Goal: Task Accomplishment & Management: Complete application form

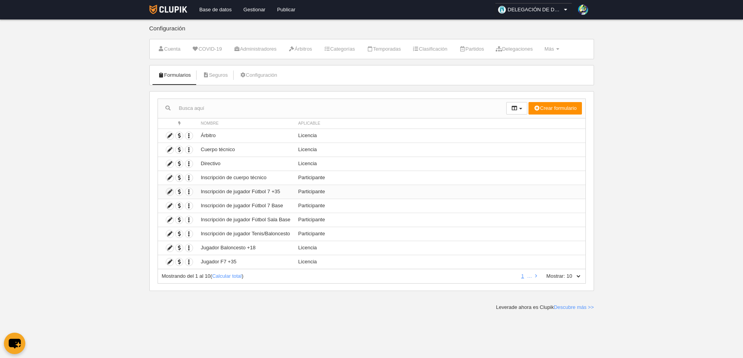
click at [170, 190] on icon at bounding box center [169, 191] width 7 height 7
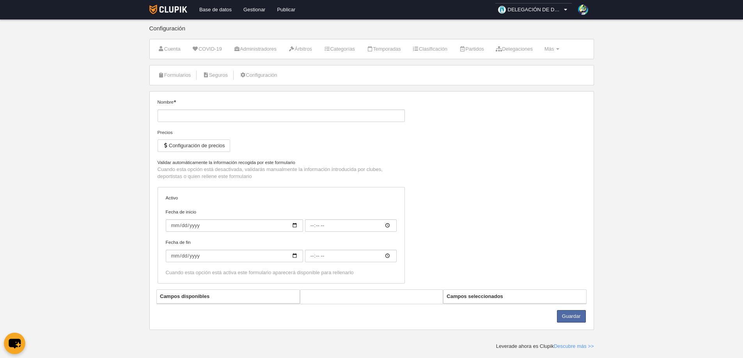
type input "Inscripción de jugador Fútbol 7 +35"
checkbox input "true"
type input "[DATE]"
type input "06:00"
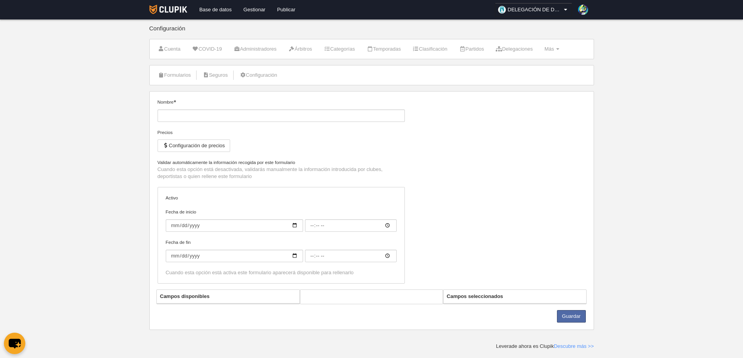
type input "[DATE]"
type input "06:00"
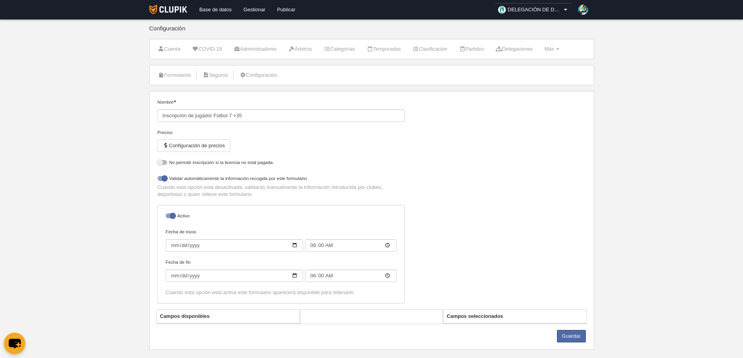
select select "selected"
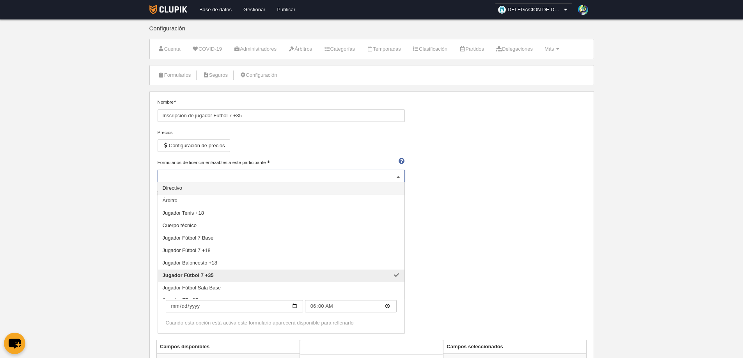
click at [399, 179] on div at bounding box center [398, 176] width 12 height 12
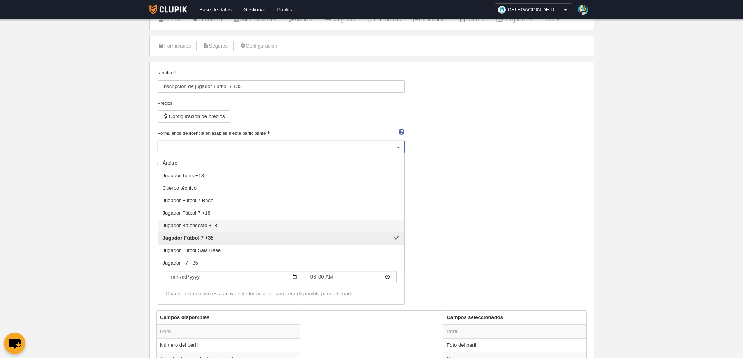
scroll to position [78, 0]
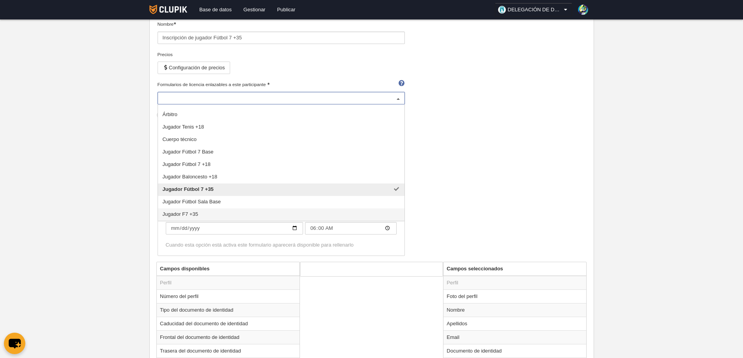
click at [192, 213] on span "Jugador F7 +35" at bounding box center [180, 214] width 35 height 6
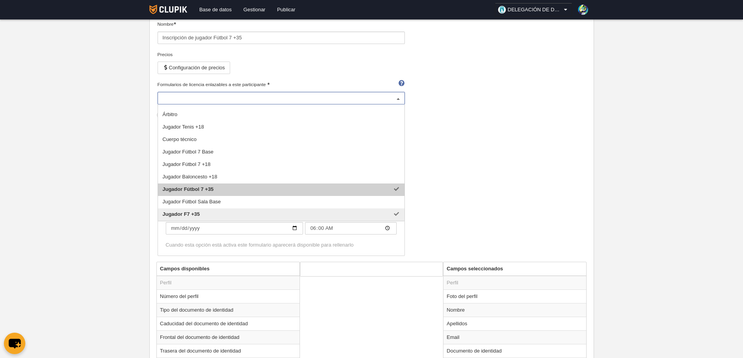
click at [382, 189] on span "Jugador Fútbol 7 +35" at bounding box center [281, 190] width 247 height 12
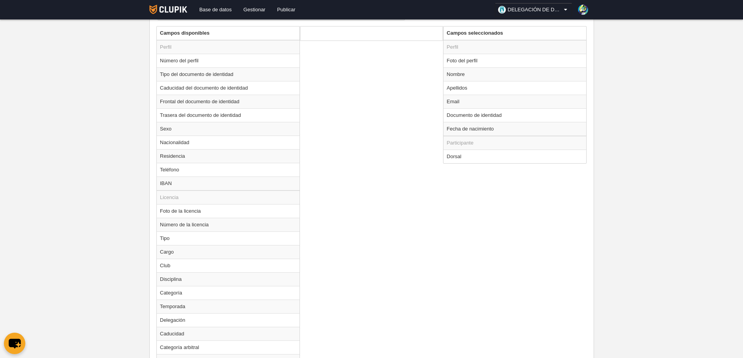
scroll to position [370, 0]
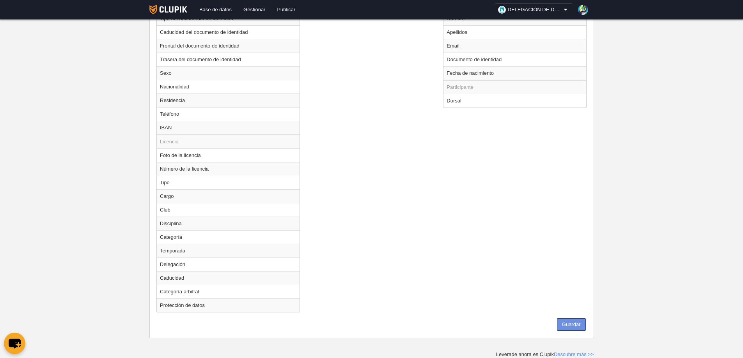
click at [564, 320] on button "Guardar" at bounding box center [571, 325] width 29 height 12
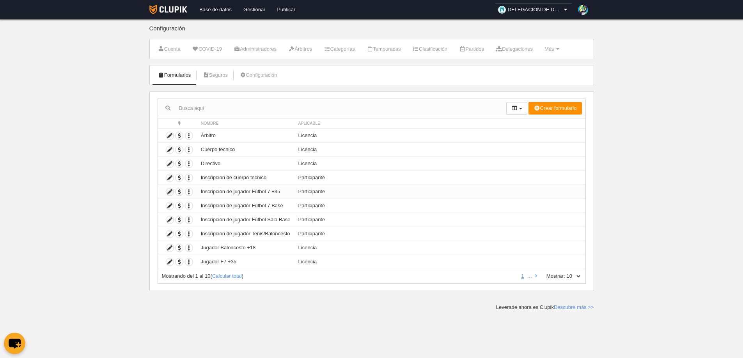
click at [170, 192] on icon at bounding box center [169, 191] width 7 height 7
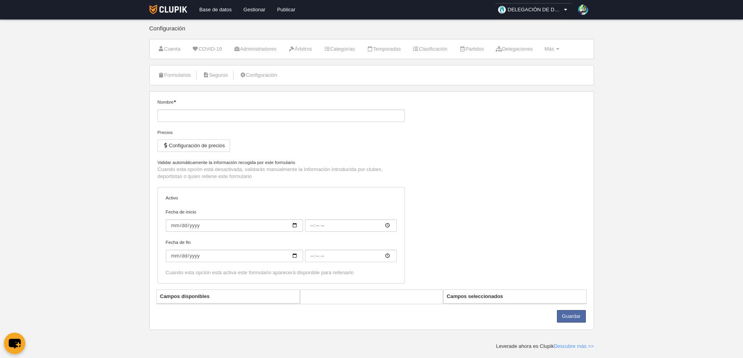
type input "Inscripción de jugador Fútbol 7 +35"
checkbox input "true"
type input "2025-09-15"
type input "06:00"
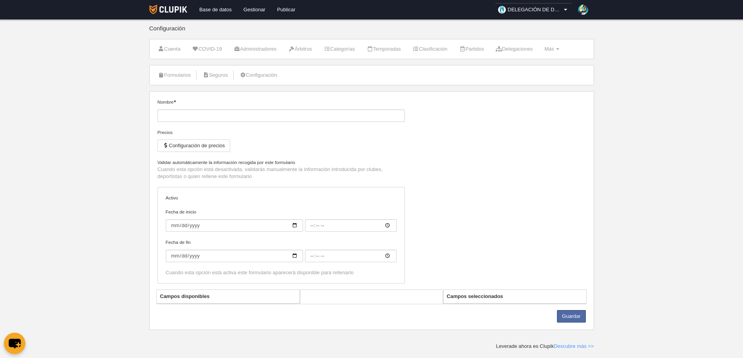
type input "2026-06-29"
type input "06:00"
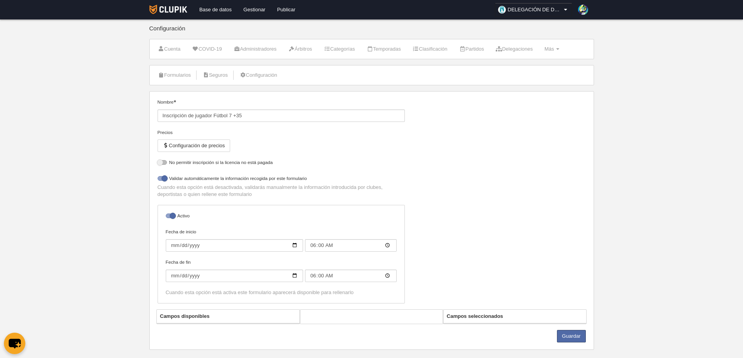
select select "selected"
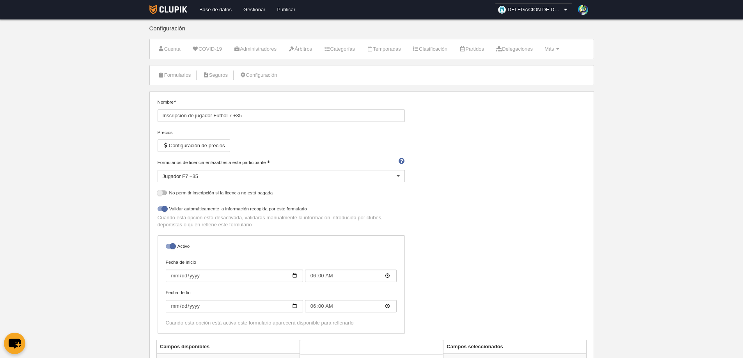
click at [400, 174] on div at bounding box center [398, 176] width 12 height 12
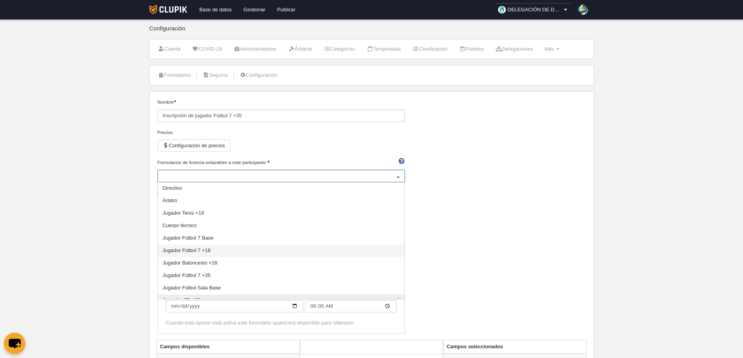
scroll to position [8, 0]
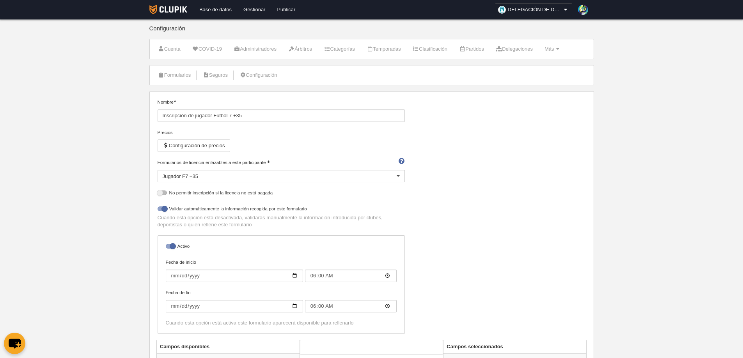
drag, startPoint x: 191, startPoint y: 269, endPoint x: 554, endPoint y: 233, distance: 364.1
click at [554, 233] on div "Nombre Inscripción de jugador Fútbol 7 +35 Precios Configuración de precios For…" at bounding box center [371, 219] width 434 height 241
click at [397, 179] on div at bounding box center [398, 176] width 12 height 12
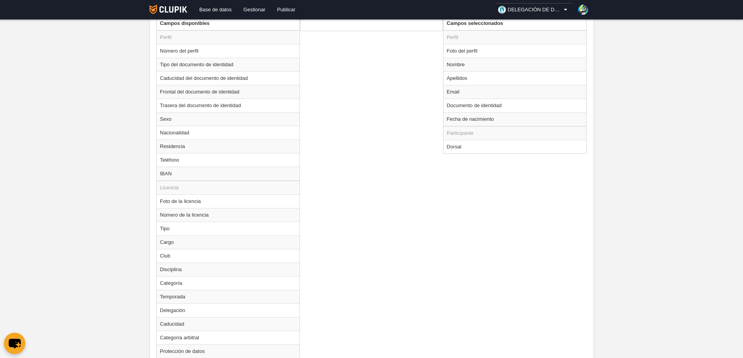
scroll to position [370, 0]
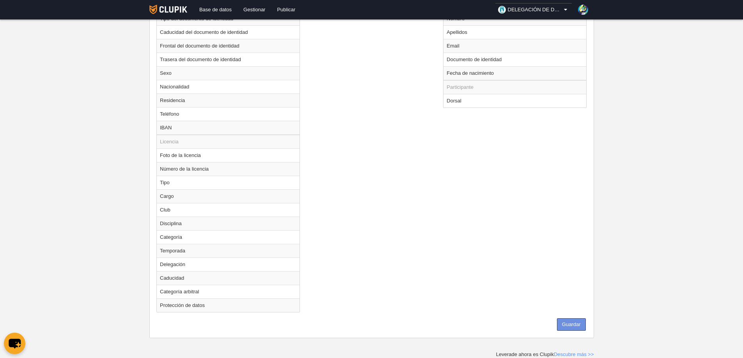
click at [572, 324] on button "Guardar" at bounding box center [571, 325] width 29 height 12
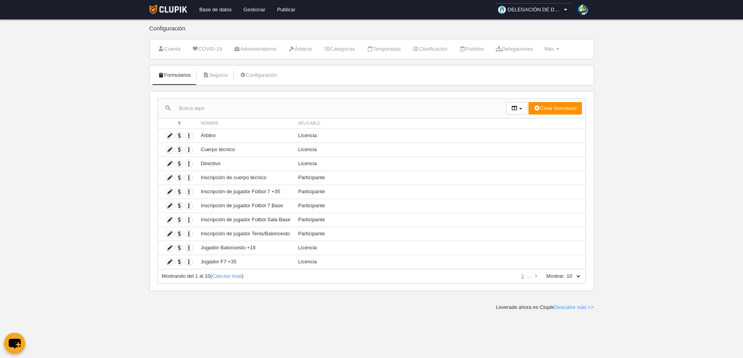
click at [259, 11] on link "Gestionar" at bounding box center [255, 10] width 34 height 20
click at [170, 263] on icon at bounding box center [169, 262] width 7 height 7
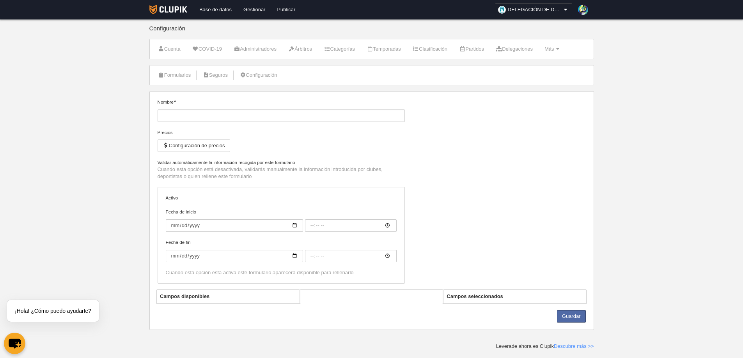
type input "Jugador F7 +35"
checkbox input "true"
type input "[DATE]"
type input "00:00"
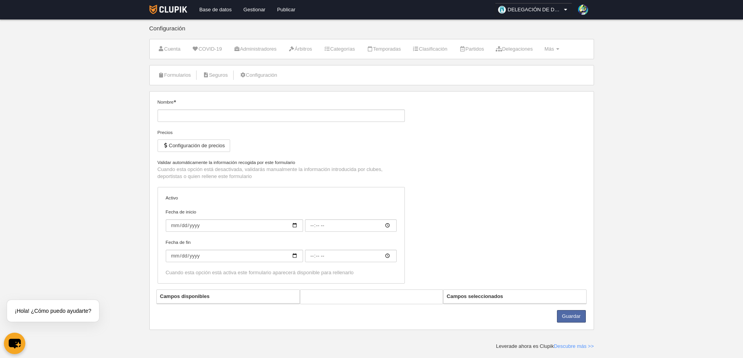
type input "[DATE]"
type input "00:00"
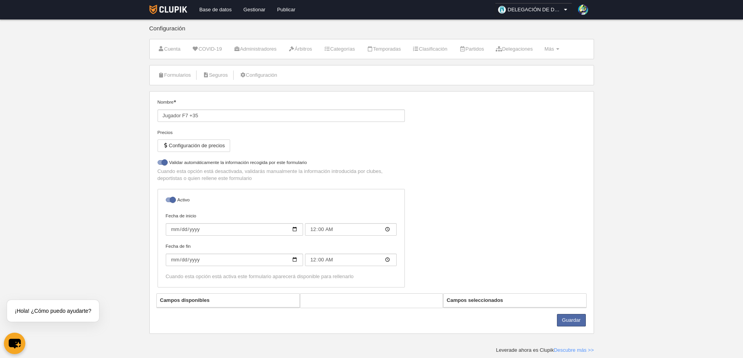
select select "selected"
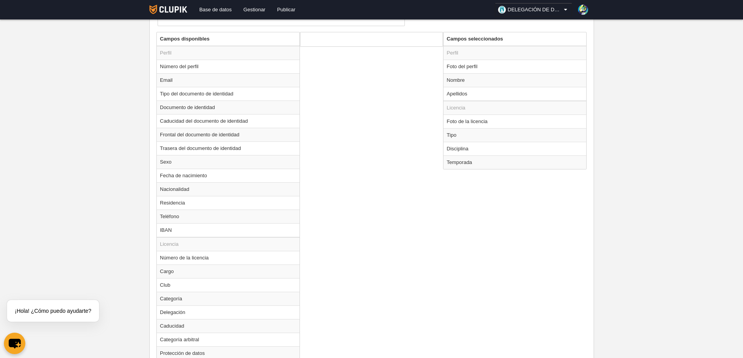
scroll to position [273, 0]
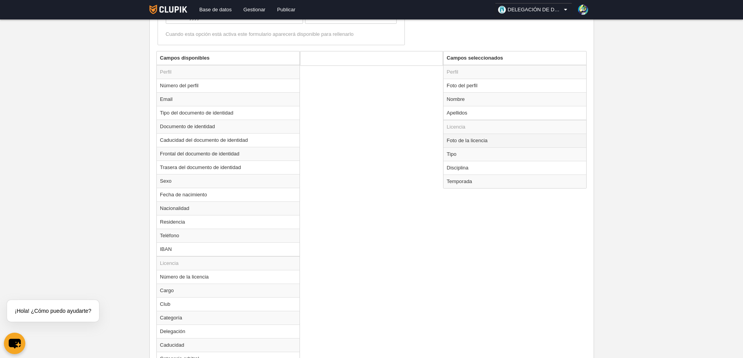
click at [481, 142] on td "Foto de la licencia" at bounding box center [515, 141] width 143 height 14
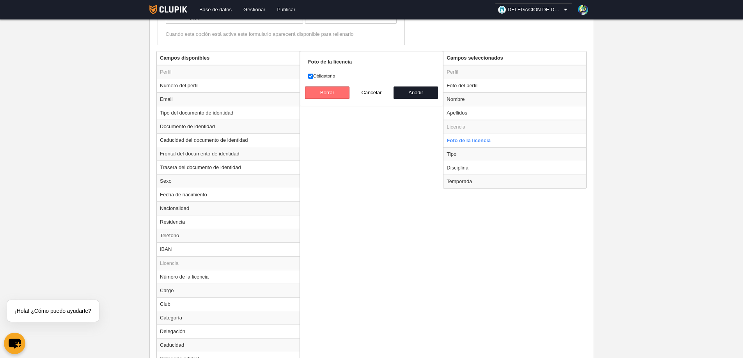
click at [324, 93] on button "Borrar" at bounding box center [327, 93] width 44 height 12
radio input "false"
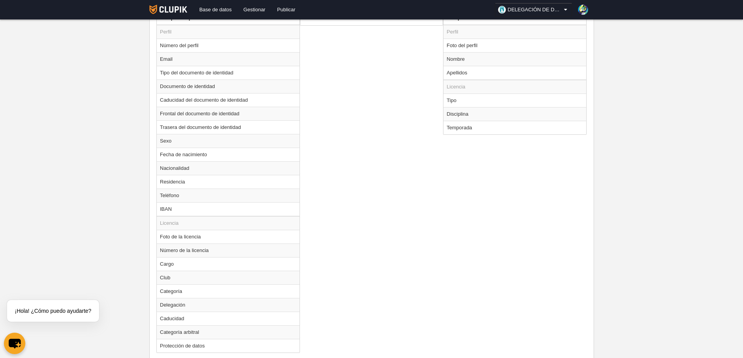
scroll to position [354, 0]
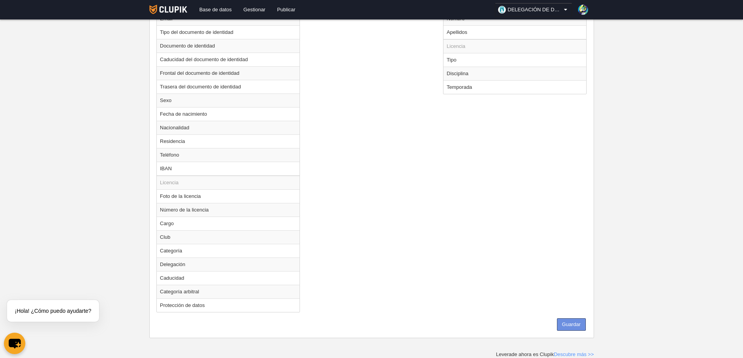
click at [569, 324] on button "Guardar" at bounding box center [571, 325] width 29 height 12
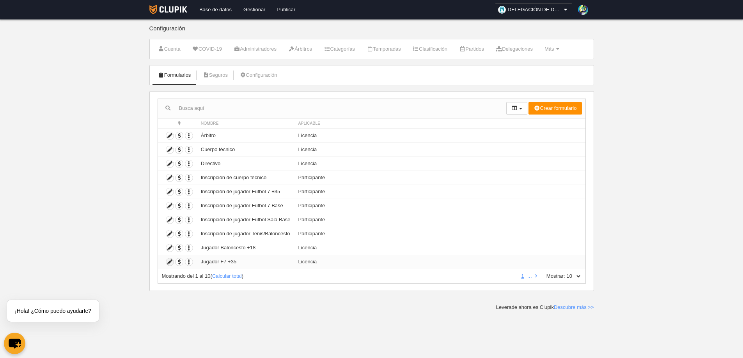
click at [170, 262] on icon at bounding box center [169, 262] width 7 height 7
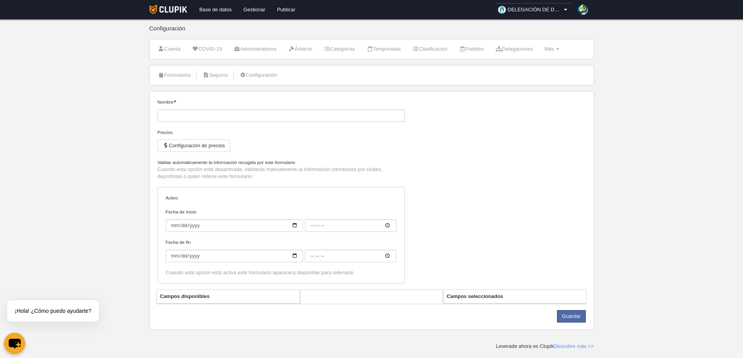
type input "Jugador F7 +35"
checkbox input "true"
type input "[DATE]"
type input "00:00"
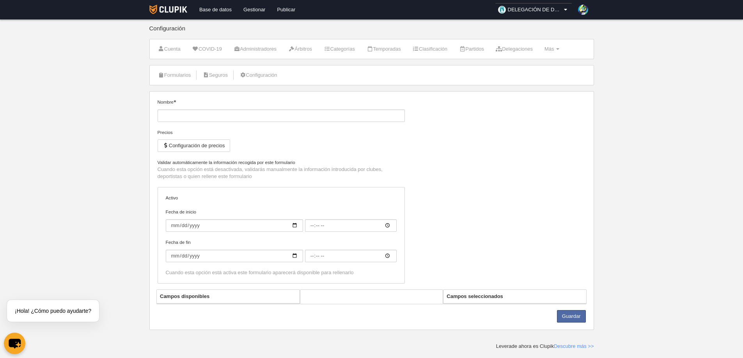
type input "[DATE]"
type input "00:00"
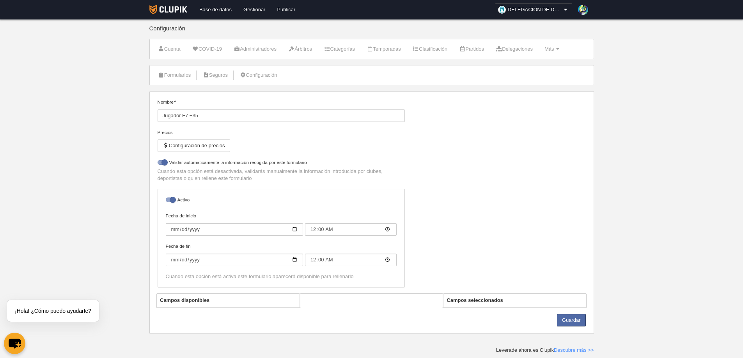
select select "selected"
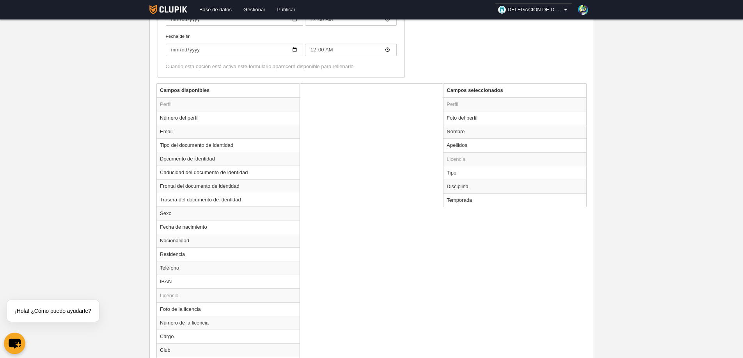
scroll to position [237, 0]
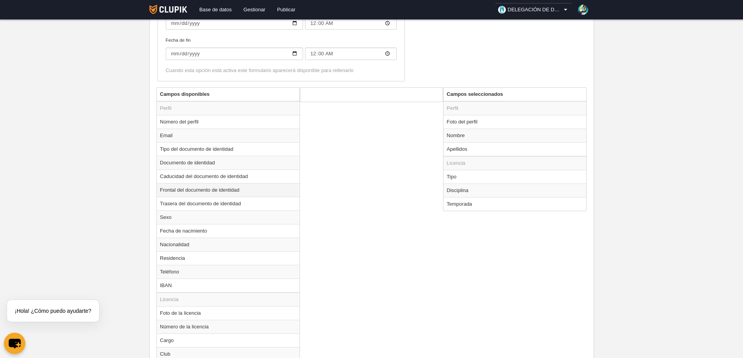
click at [188, 190] on td "Frontal del documento de identidad" at bounding box center [228, 190] width 143 height 14
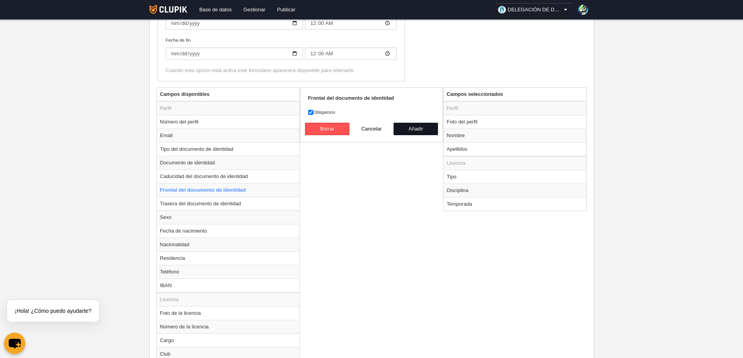
click at [411, 130] on button "Añadir" at bounding box center [416, 129] width 44 height 12
radio input "false"
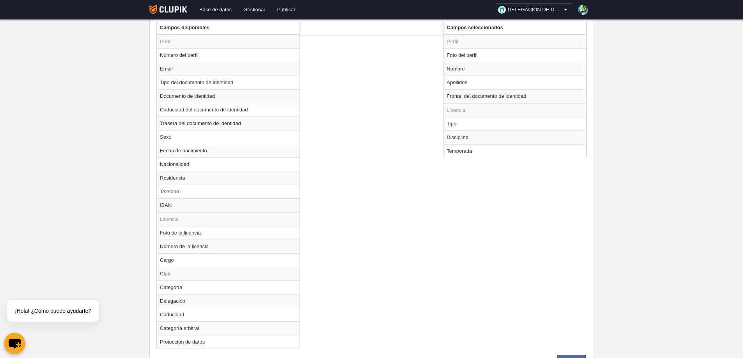
scroll to position [340, 0]
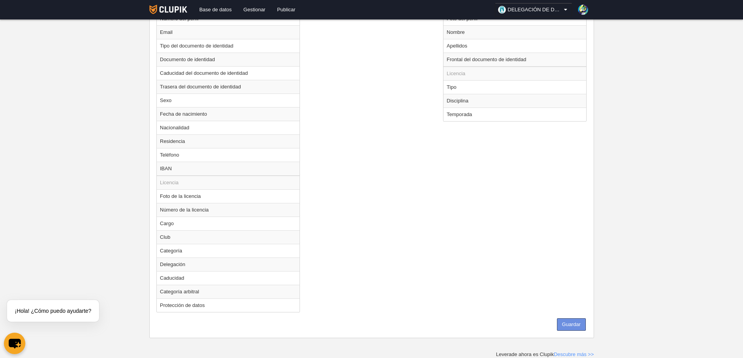
click at [570, 324] on button "Guardar" at bounding box center [571, 325] width 29 height 12
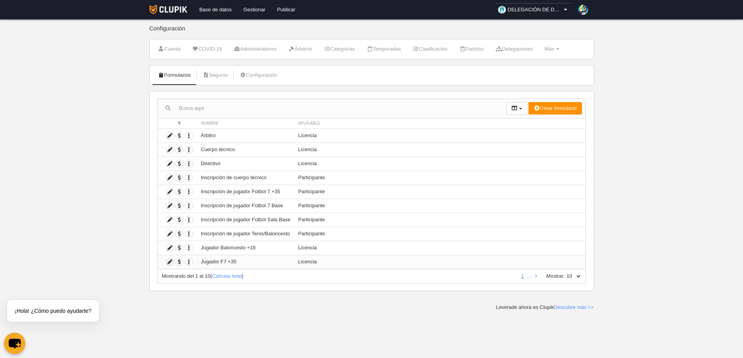
click at [169, 262] on icon at bounding box center [169, 262] width 7 height 7
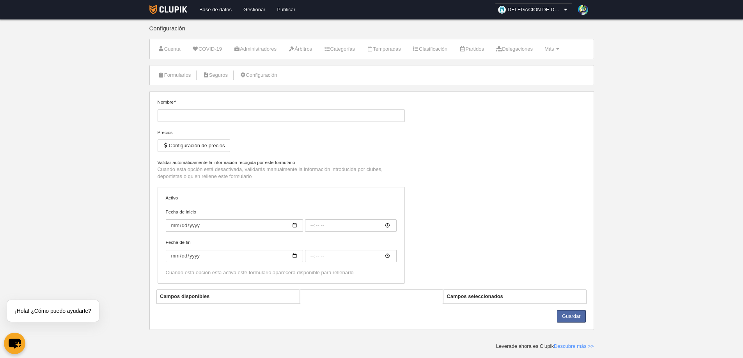
type input "Jugador F7 +35"
checkbox input "true"
type input "[DATE]"
type input "00:00"
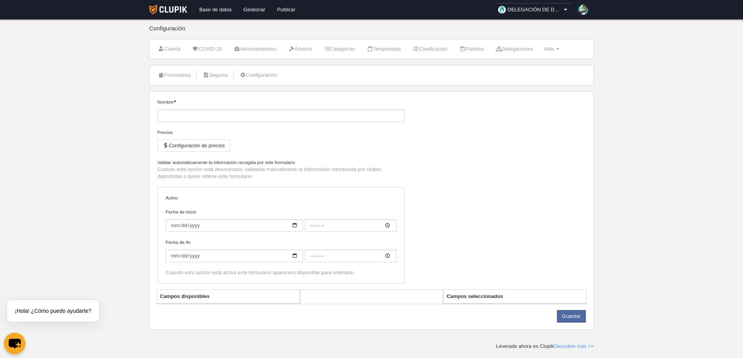
type input "[DATE]"
type input "00:00"
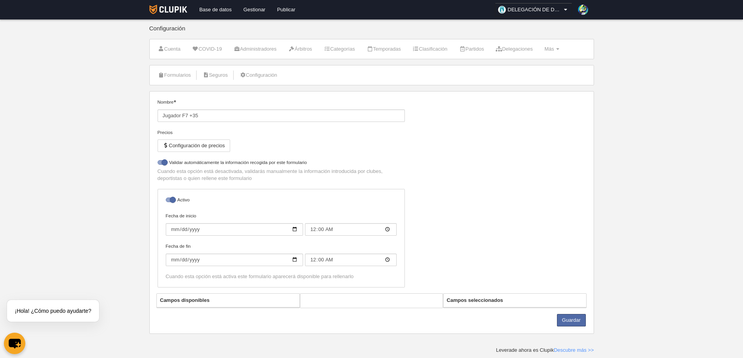
select select "selected"
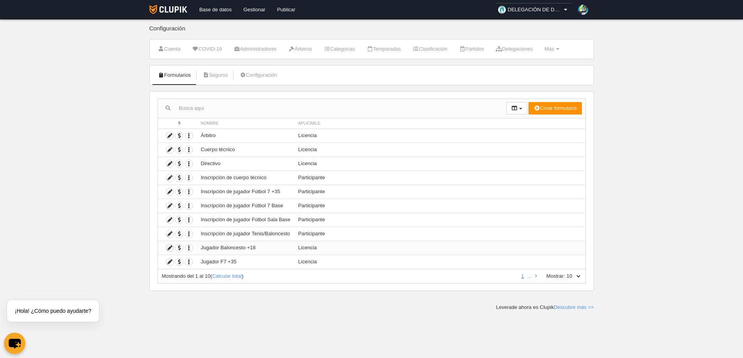
click at [170, 248] on icon at bounding box center [169, 248] width 7 height 7
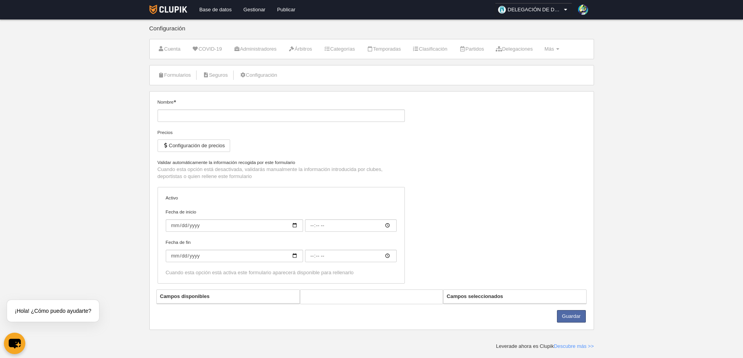
type input "Jugador Baloncesto +18"
checkbox input "true"
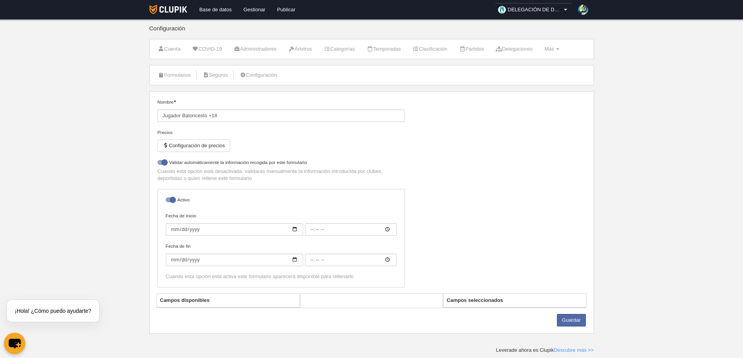
select select "selected"
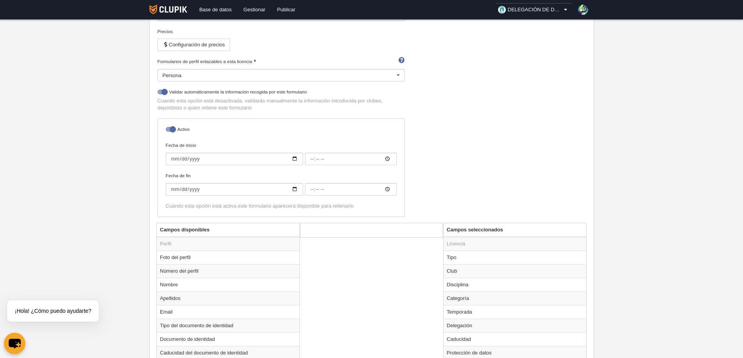
scroll to position [39, 0]
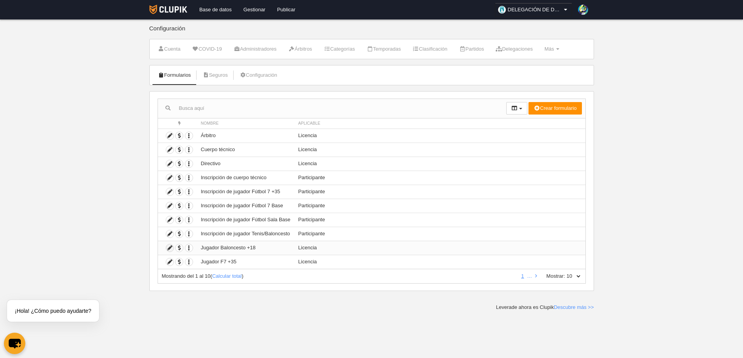
click at [170, 246] on icon at bounding box center [169, 248] width 7 height 7
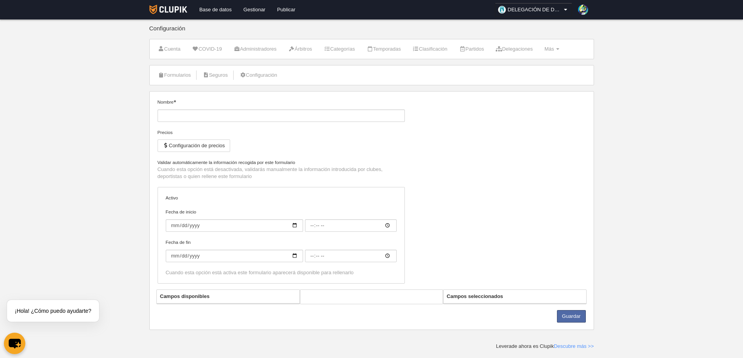
type input "Jugador Baloncesto +18"
checkbox input "true"
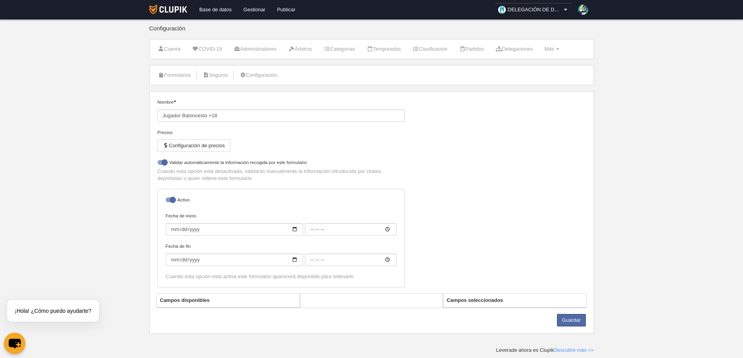
select select "selected"
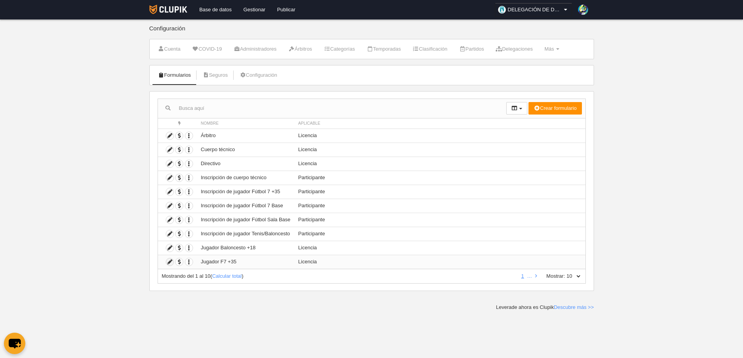
click at [170, 262] on icon at bounding box center [169, 262] width 7 height 7
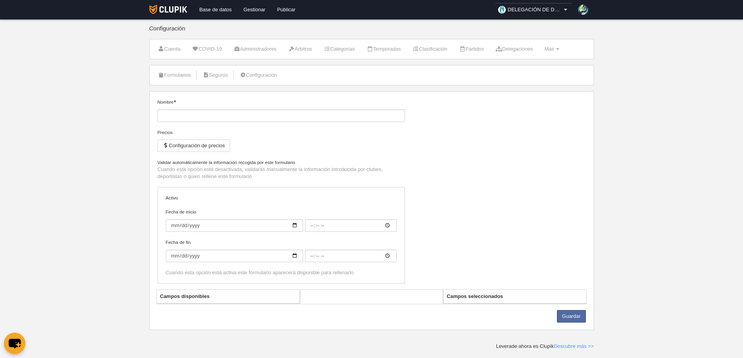
type input "Jugador F7 +35"
checkbox input "true"
type input "[DATE]"
type input "00:00"
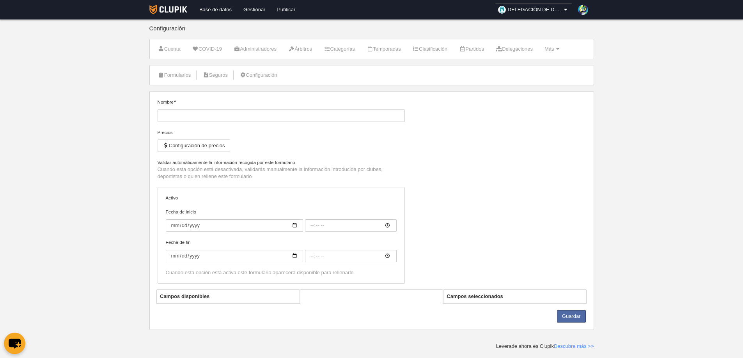
type input "[DATE]"
type input "00:00"
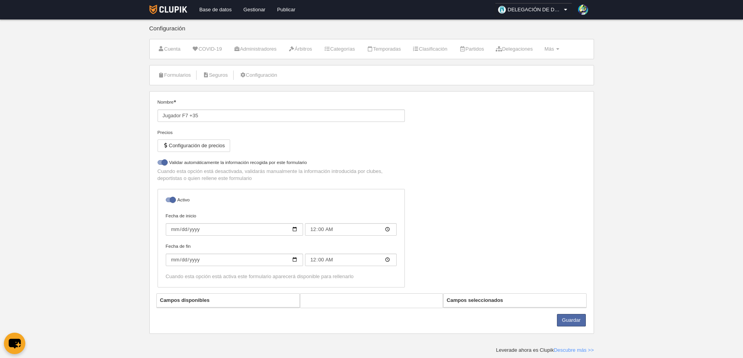
select select "selected"
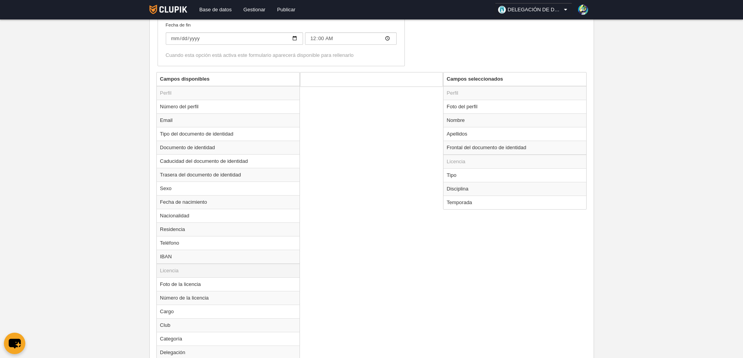
scroll to position [299, 0]
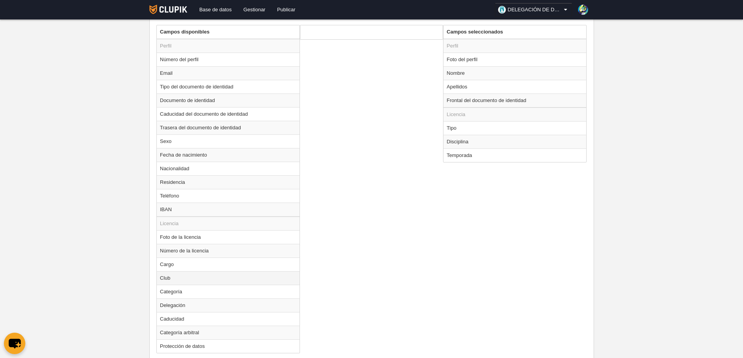
click at [168, 279] on td "Club" at bounding box center [228, 278] width 143 height 14
radio input "true"
select select
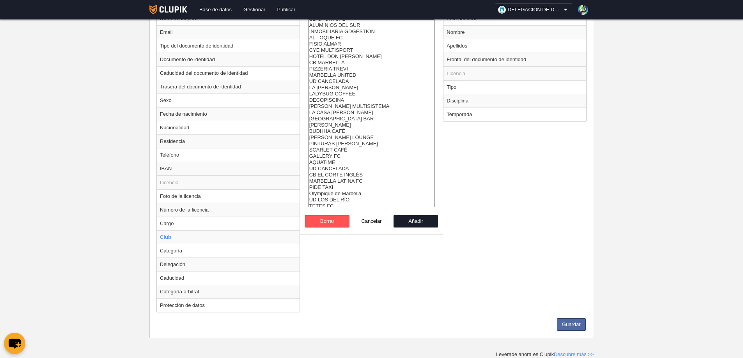
scroll to position [1385, 0]
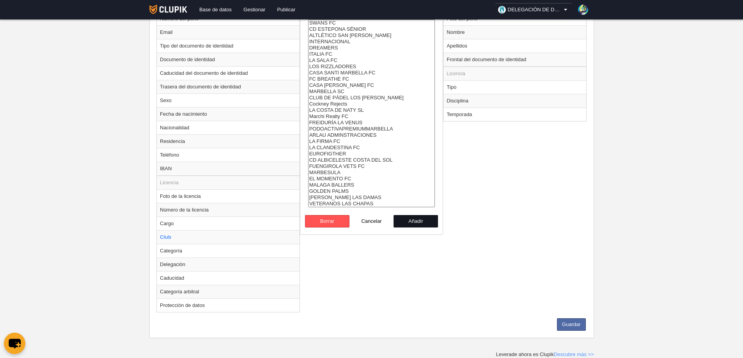
click at [411, 224] on button "Añadir" at bounding box center [416, 221] width 44 height 12
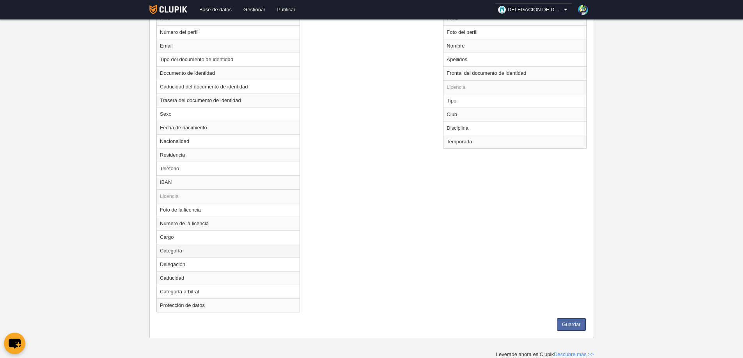
click at [170, 251] on td "Categoría" at bounding box center [228, 251] width 143 height 14
radio input "true"
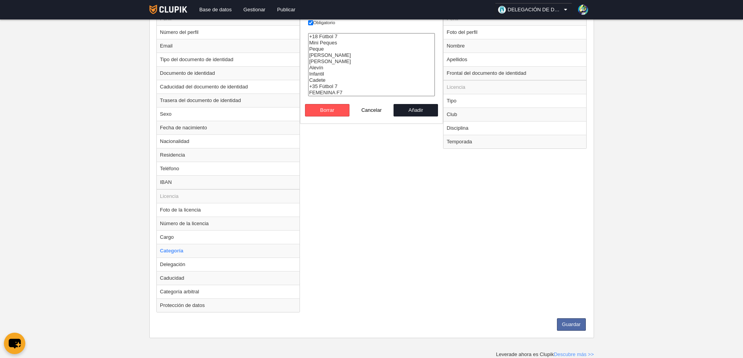
select select "9136"
click at [330, 86] on option "+35 Fútbol 7" at bounding box center [372, 86] width 126 height 6
click at [412, 111] on button "Añadir" at bounding box center [416, 110] width 44 height 12
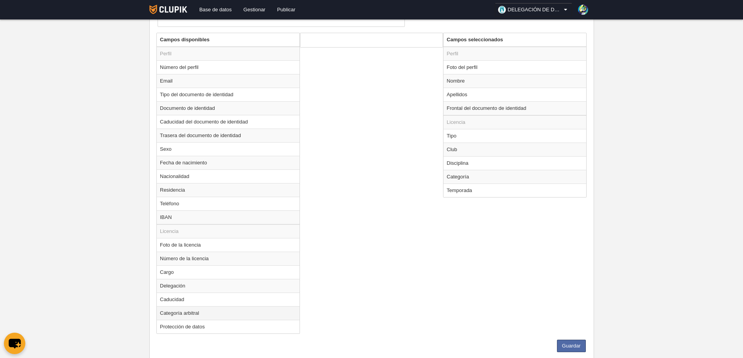
scroll to position [274, 0]
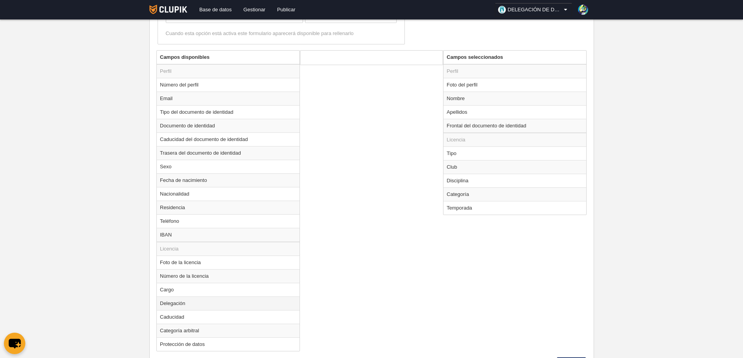
click at [171, 306] on td "Delegación" at bounding box center [228, 304] width 143 height 14
radio input "true"
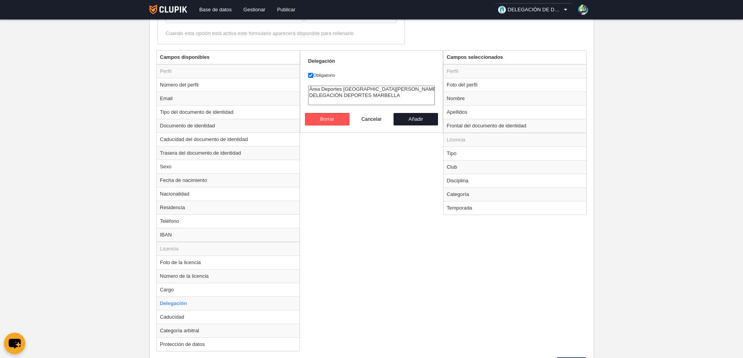
select select "2110"
click at [354, 94] on option "DELEGACIÓN DEPORTES MARBELLA" at bounding box center [372, 95] width 126 height 6
click at [414, 121] on button "Añadir" at bounding box center [416, 119] width 44 height 12
radio input "false"
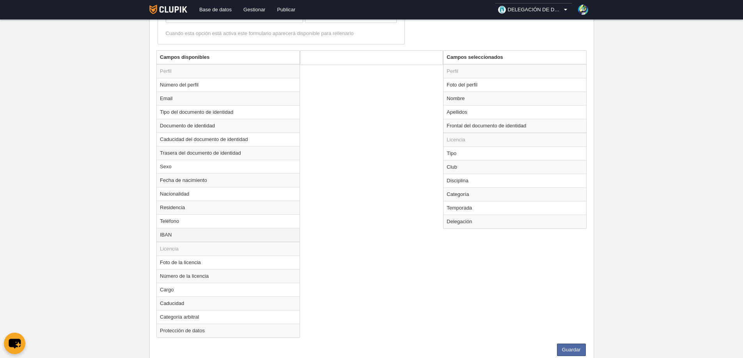
scroll to position [299, 0]
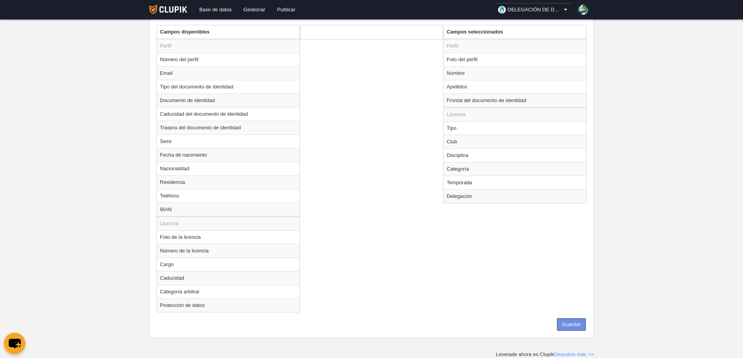
click at [575, 327] on button "Guardar" at bounding box center [571, 325] width 29 height 12
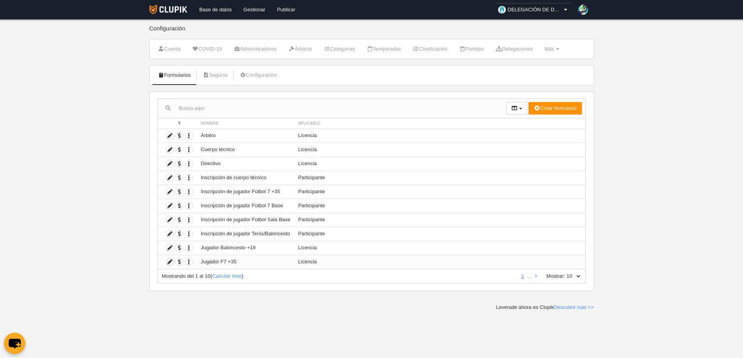
click at [170, 259] on icon at bounding box center [169, 262] width 7 height 7
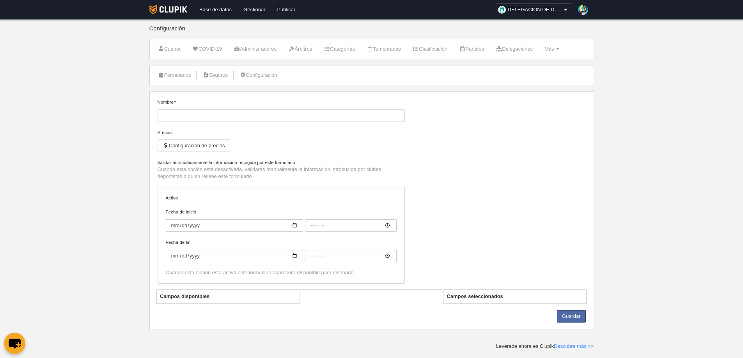
type input "Jugador F7 +35"
checkbox input "true"
type input "[DATE]"
type input "00:00"
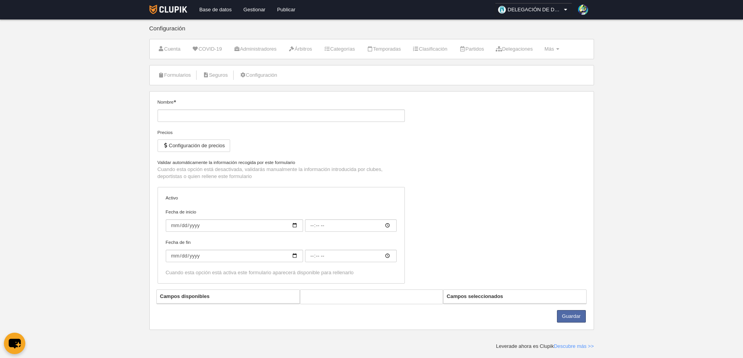
type input "[DATE]"
type input "00:00"
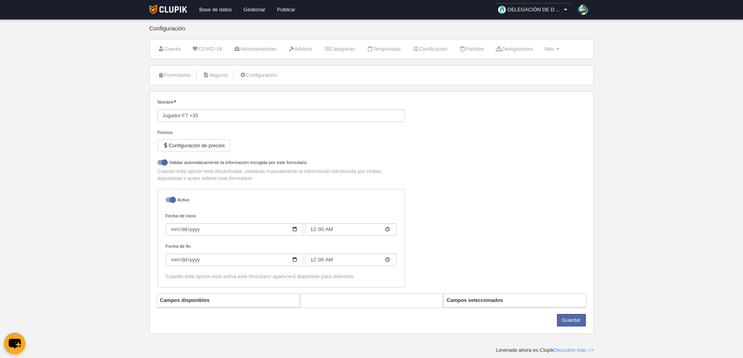
select select "selected"
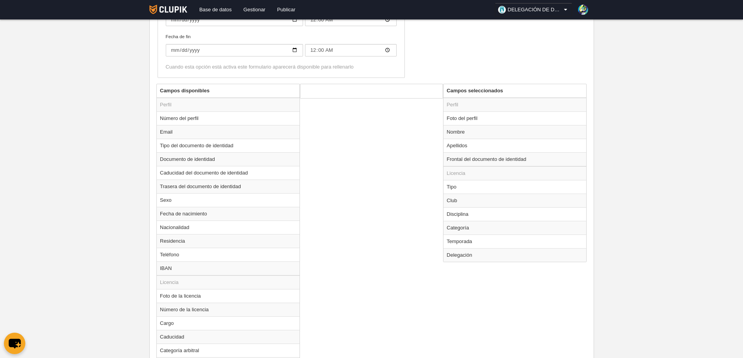
scroll to position [299, 0]
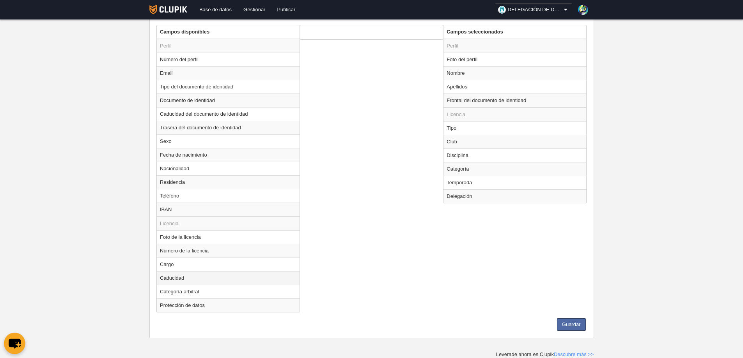
click at [173, 281] on td "Caducidad" at bounding box center [228, 278] width 143 height 14
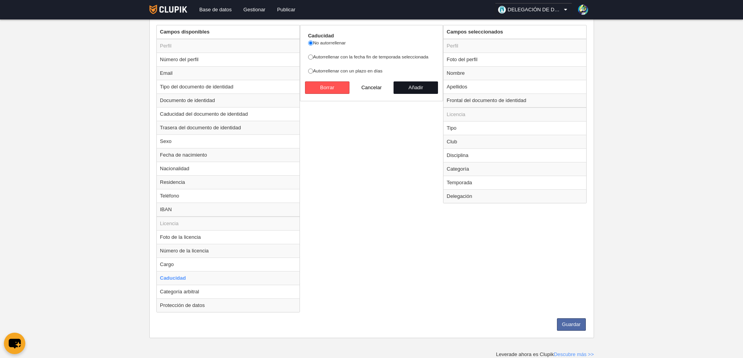
click at [412, 87] on button "Añadir" at bounding box center [416, 88] width 44 height 12
radio input "false"
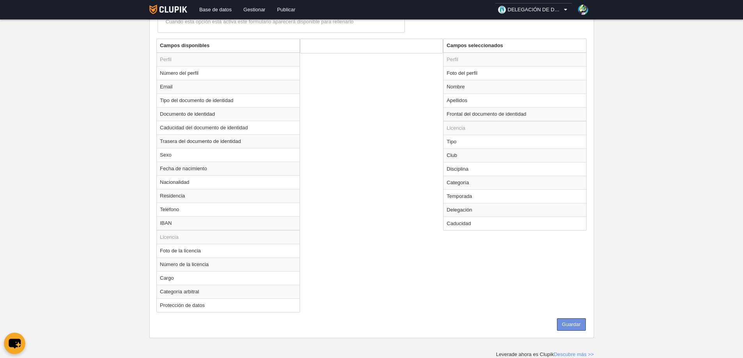
click at [572, 327] on button "Guardar" at bounding box center [571, 325] width 29 height 12
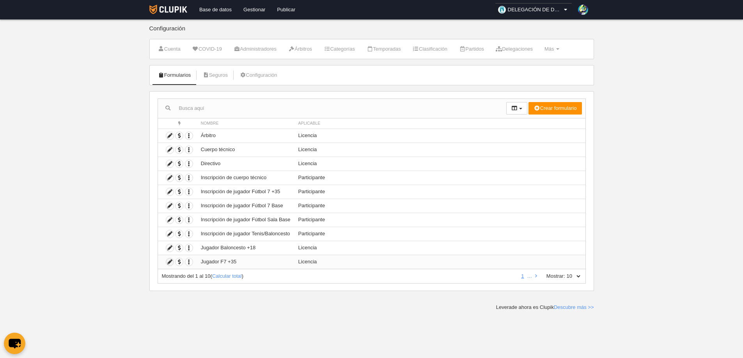
click at [169, 261] on icon at bounding box center [169, 262] width 7 height 7
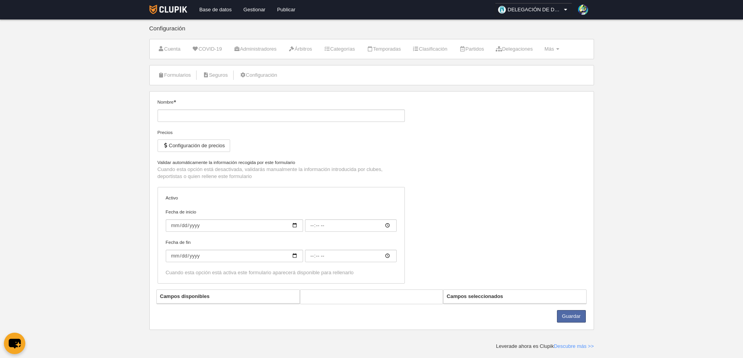
type input "Jugador F7 +35"
checkbox input "true"
type input "[DATE]"
type input "00:00"
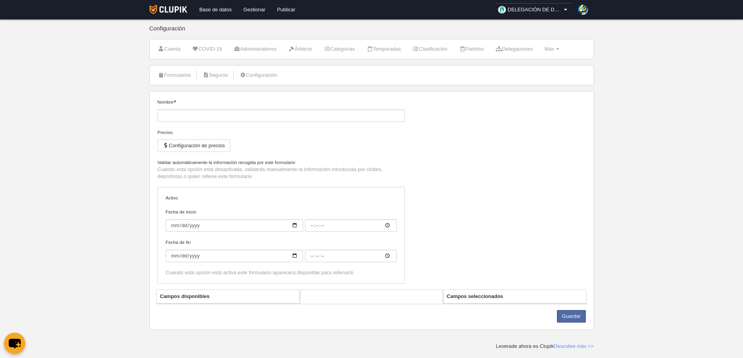
type input "[DATE]"
type input "00:00"
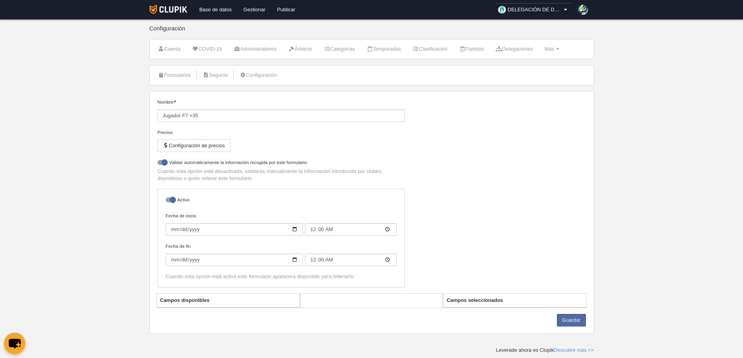
select select "selected"
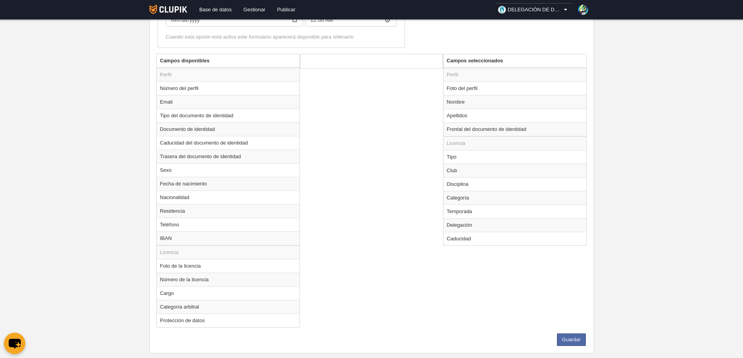
scroll to position [286, 0]
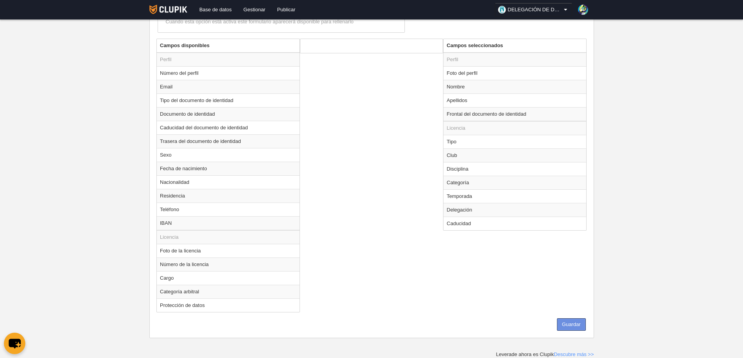
click at [575, 324] on button "Guardar" at bounding box center [571, 325] width 29 height 12
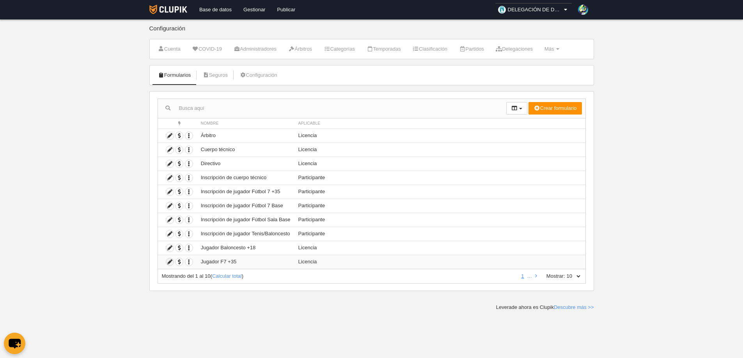
click at [170, 262] on icon at bounding box center [169, 262] width 7 height 7
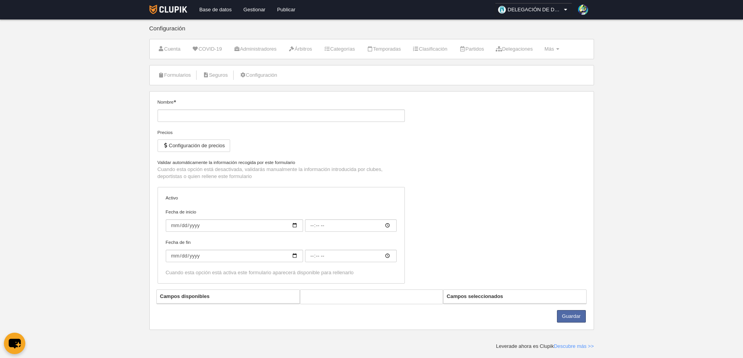
type input "Jugador F7 +35"
checkbox input "true"
type input "[DATE]"
type input "00:00"
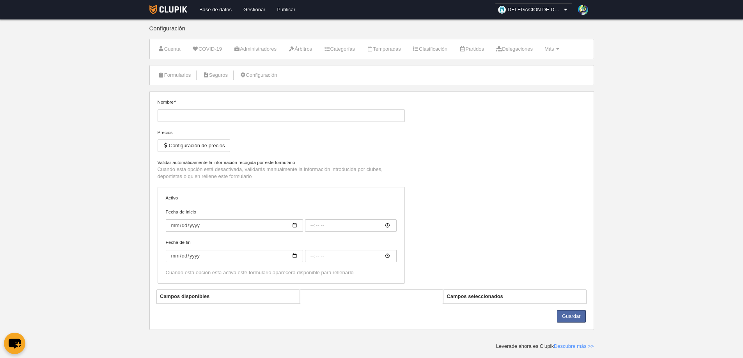
type input "[DATE]"
type input "00:00"
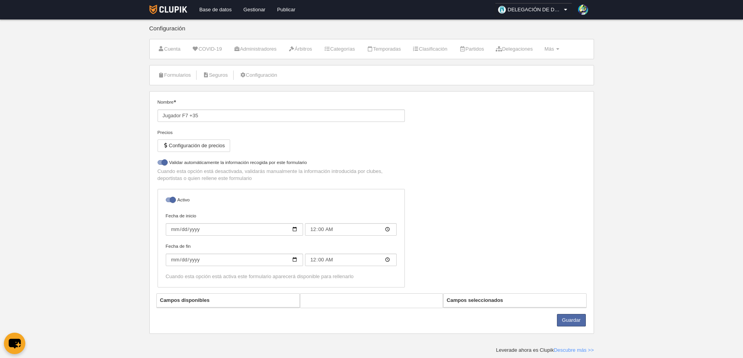
select select "selected"
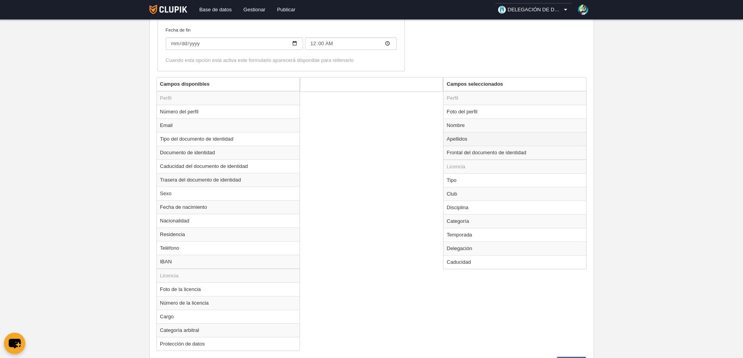
scroll to position [286, 0]
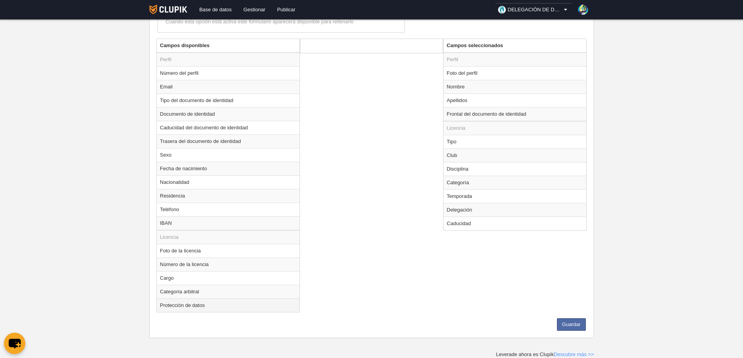
click at [187, 307] on td "Protección de datos" at bounding box center [228, 306] width 143 height 14
radio input "true"
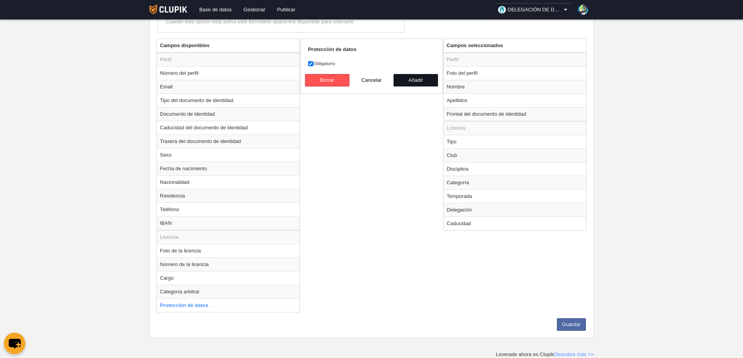
click at [419, 78] on button "Añadir" at bounding box center [416, 80] width 44 height 12
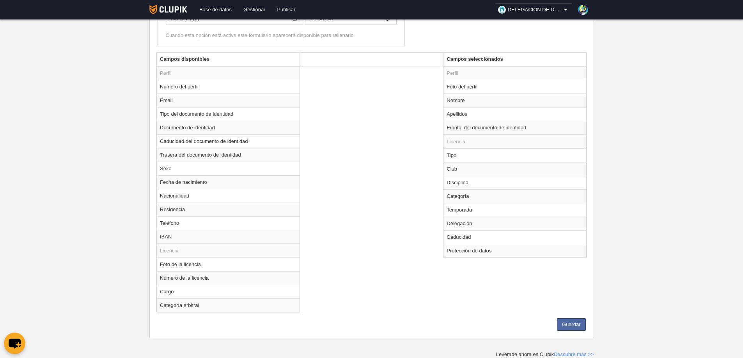
scroll to position [272, 0]
click at [563, 327] on button "Guardar" at bounding box center [571, 325] width 29 height 12
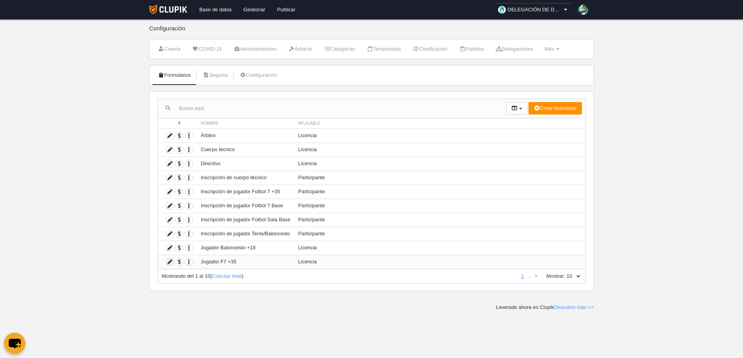
click at [169, 260] on icon at bounding box center [169, 262] width 7 height 7
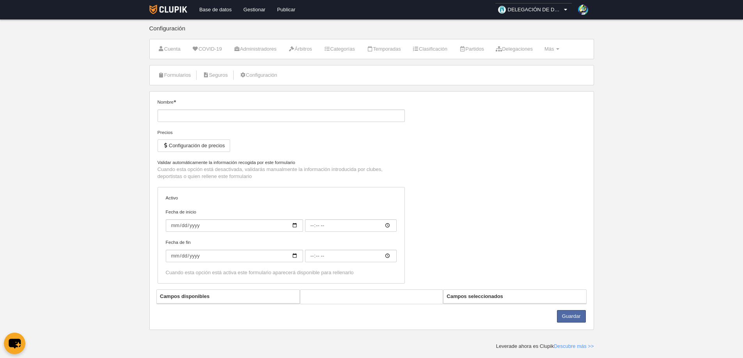
type input "Jugador F7 +35"
checkbox input "true"
type input "[DATE]"
type input "00:00"
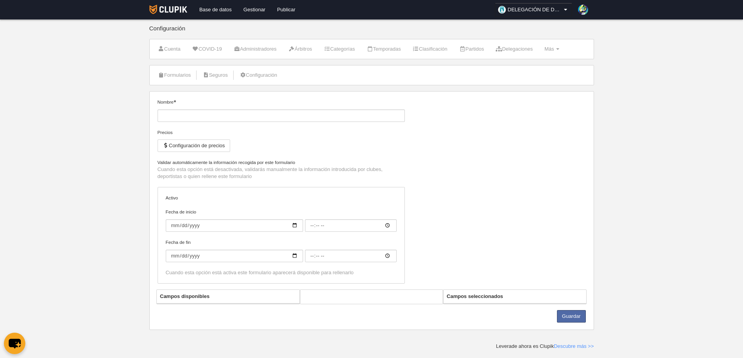
type input "[DATE]"
type input "00:00"
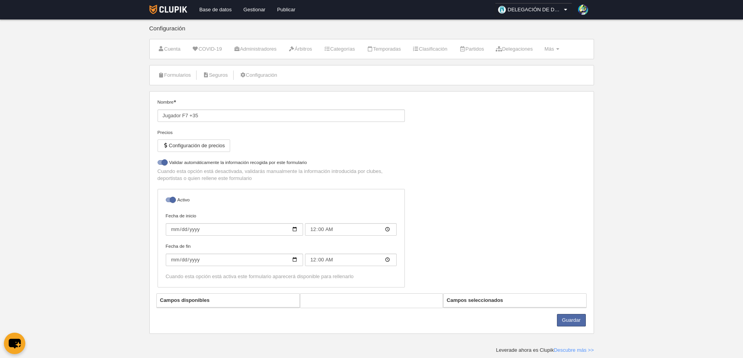
select select "selected"
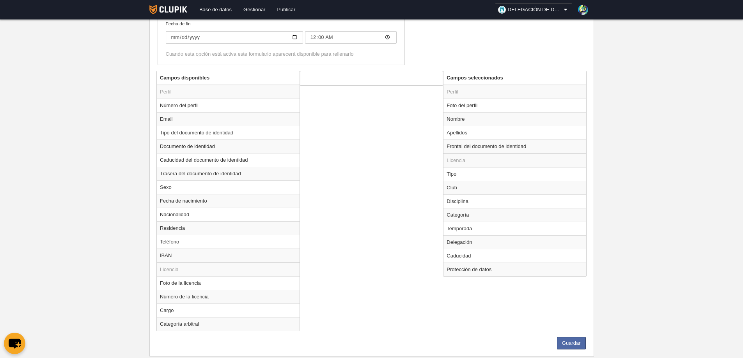
scroll to position [272, 0]
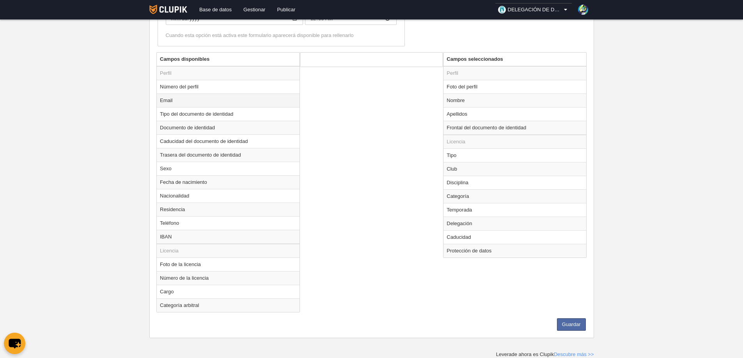
click at [174, 101] on td "Email" at bounding box center [228, 101] width 143 height 14
click at [411, 94] on button "Añadir" at bounding box center [416, 94] width 44 height 12
radio input "false"
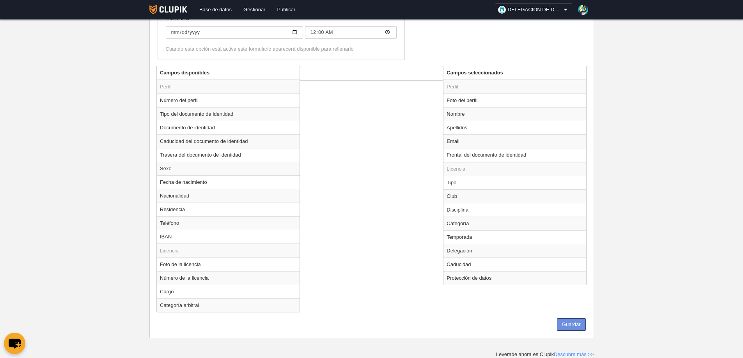
click at [568, 325] on button "Guardar" at bounding box center [571, 325] width 29 height 12
